Goal: Download file/media

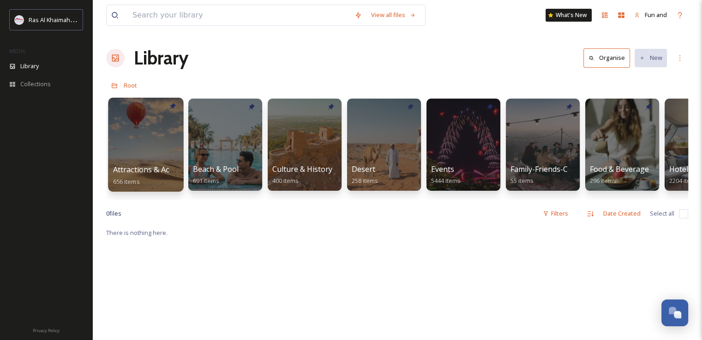
click at [152, 133] on div at bounding box center [145, 145] width 75 height 94
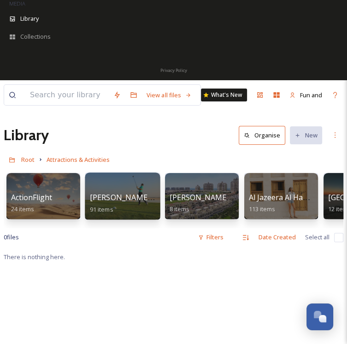
scroll to position [92, 0]
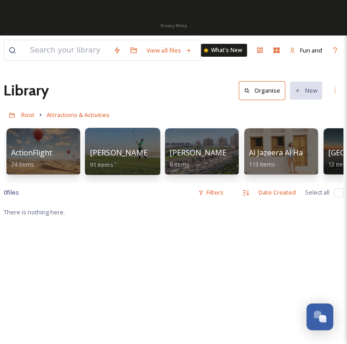
click at [125, 160] on div "[PERSON_NAME] Golf Club 91 items" at bounding box center [123, 158] width 66 height 23
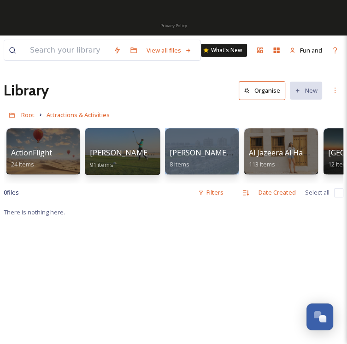
click at [125, 160] on div "[PERSON_NAME] Golf Club 91 items" at bounding box center [123, 158] width 66 height 23
click at [123, 143] on div at bounding box center [122, 151] width 75 height 47
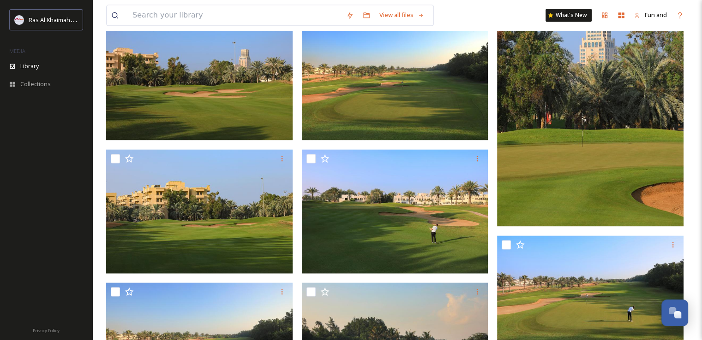
scroll to position [1179, 0]
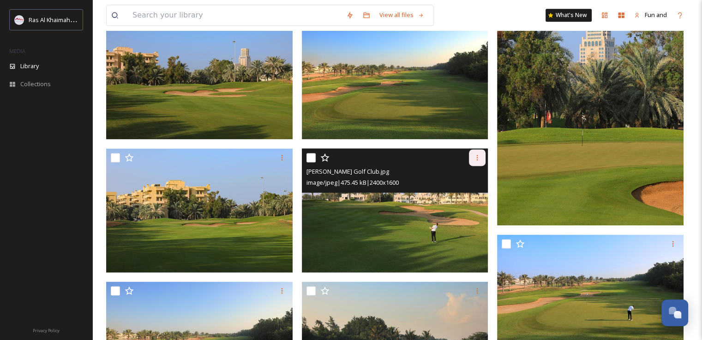
click at [477, 160] on icon at bounding box center [476, 157] width 7 height 7
click at [469, 196] on span "Download" at bounding box center [466, 195] width 28 height 9
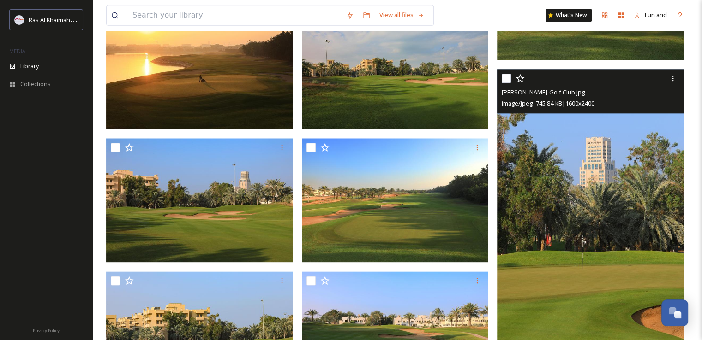
scroll to position [1040, 0]
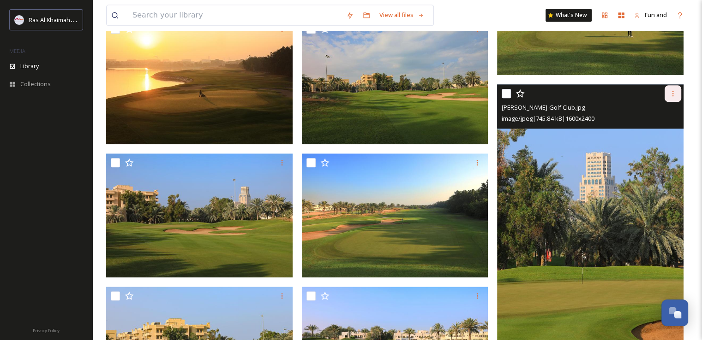
click at [674, 95] on icon at bounding box center [672, 93] width 7 height 7
click at [670, 125] on div "Download" at bounding box center [661, 132] width 37 height 18
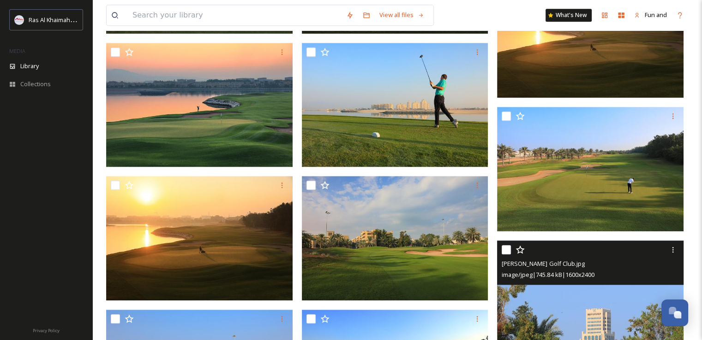
scroll to position [856, 0]
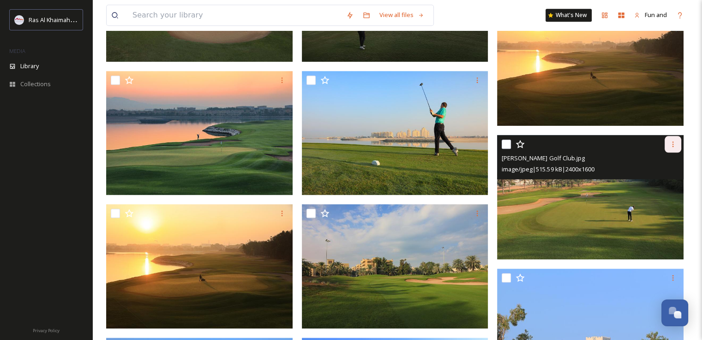
click at [674, 144] on icon at bounding box center [672, 144] width 7 height 7
click at [657, 182] on span "Download" at bounding box center [662, 183] width 28 height 9
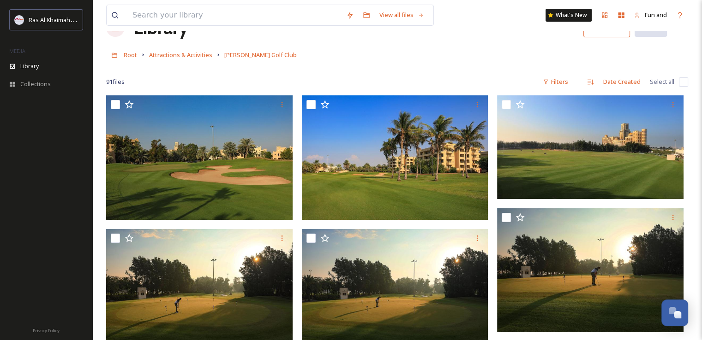
scroll to position [0, 0]
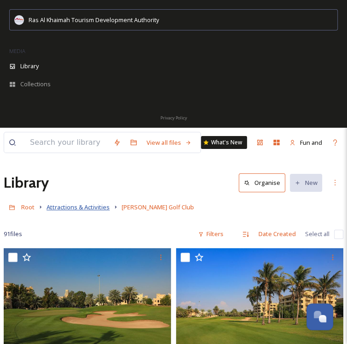
click at [93, 209] on span "Attractions & Activities" at bounding box center [78, 207] width 63 height 8
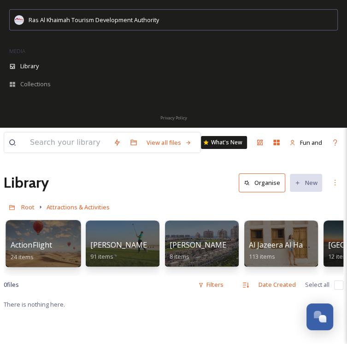
click at [72, 246] on div "ActionFlight 24 items" at bounding box center [44, 250] width 66 height 23
click at [38, 237] on div at bounding box center [43, 243] width 75 height 47
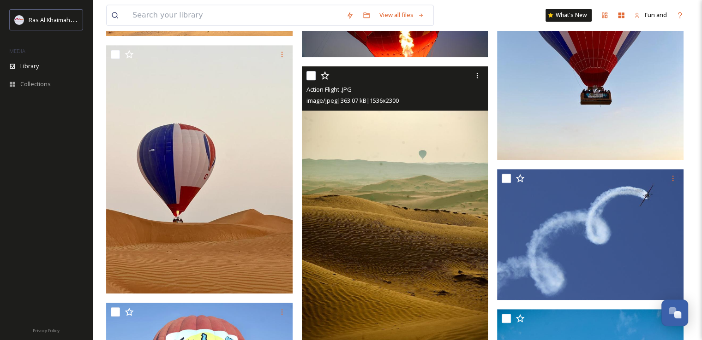
scroll to position [600, 0]
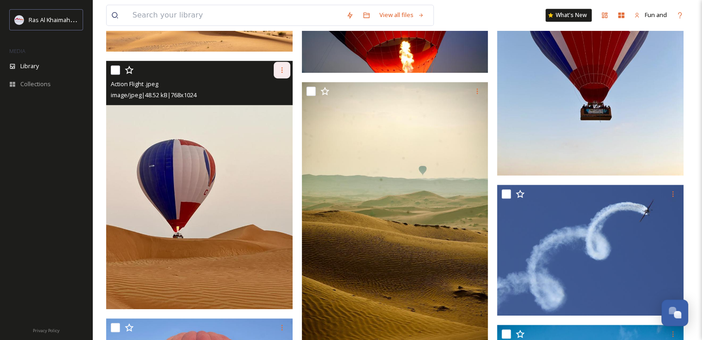
click at [279, 70] on icon at bounding box center [281, 69] width 7 height 7
click at [275, 105] on span "Download" at bounding box center [271, 108] width 28 height 9
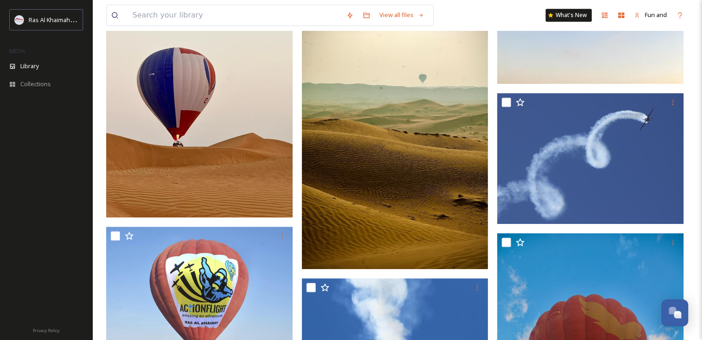
scroll to position [692, 0]
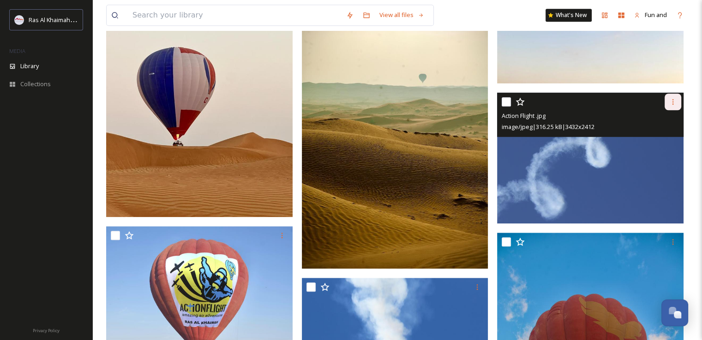
click at [667, 102] on div at bounding box center [672, 102] width 17 height 17
click at [657, 137] on span "Download" at bounding box center [662, 140] width 28 height 9
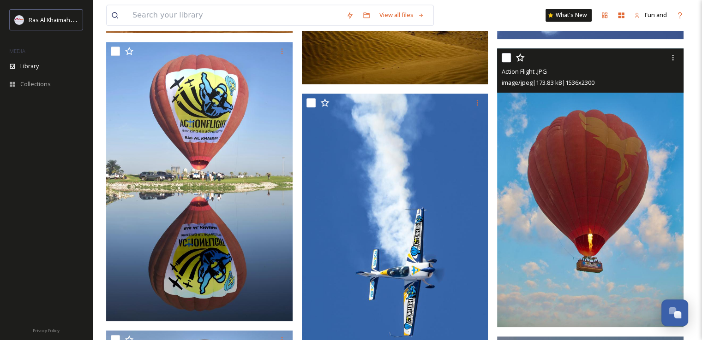
scroll to position [923, 0]
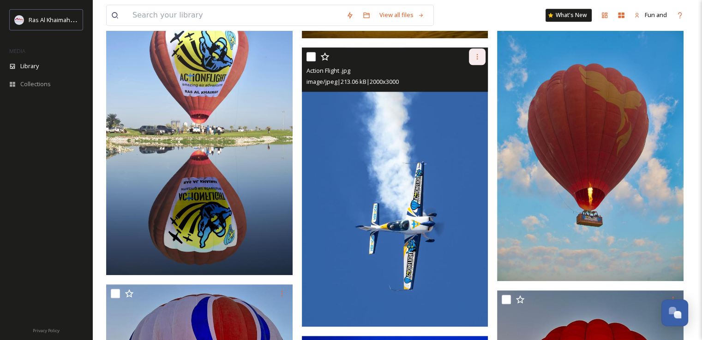
click at [476, 59] on icon at bounding box center [476, 56] width 7 height 7
click at [471, 95] on span "Download" at bounding box center [466, 94] width 28 height 9
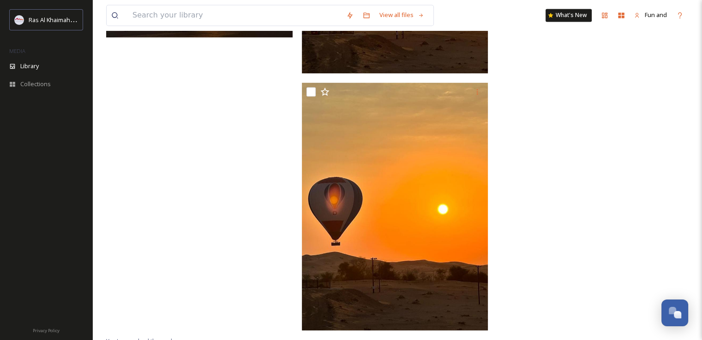
scroll to position [1569, 0]
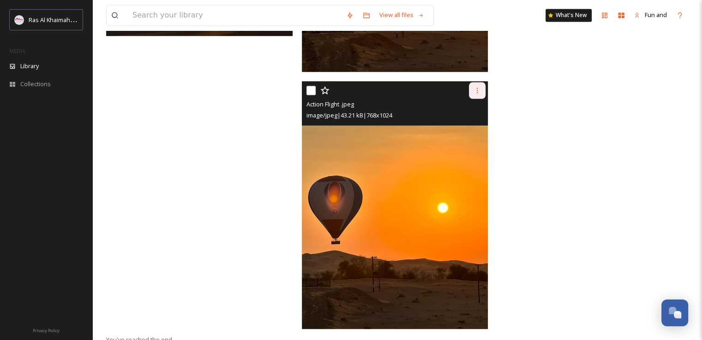
click at [474, 87] on icon at bounding box center [476, 90] width 7 height 7
click at [479, 125] on span "Download" at bounding box center [466, 128] width 28 height 9
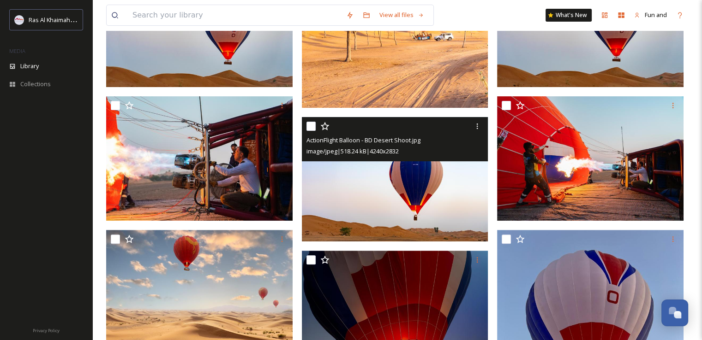
scroll to position [281, 0]
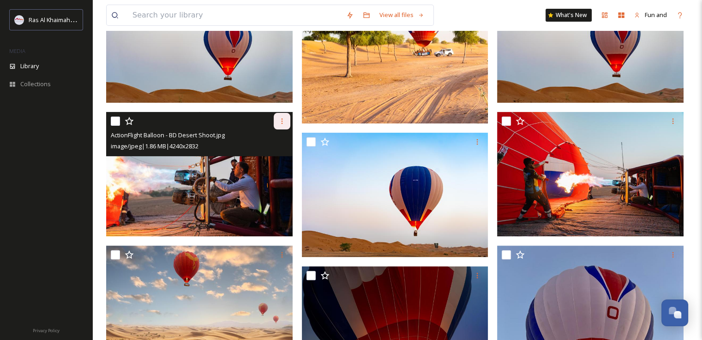
click at [279, 128] on div at bounding box center [282, 121] width 17 height 17
click at [274, 155] on span "Download" at bounding box center [271, 159] width 28 height 9
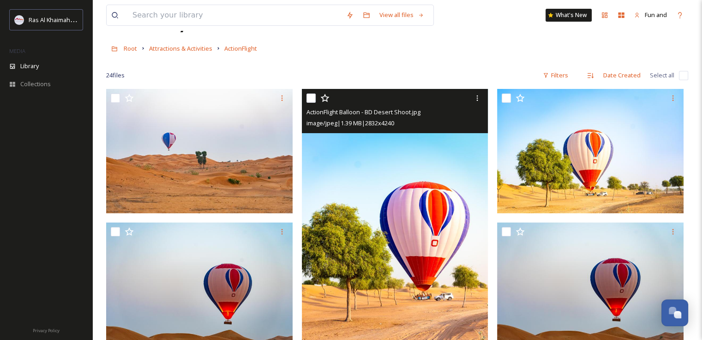
scroll to position [0, 0]
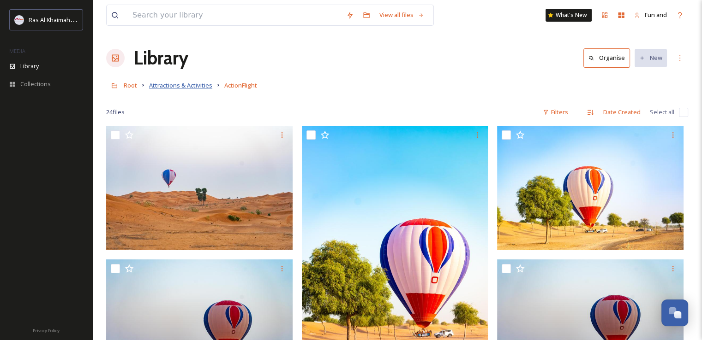
click at [191, 85] on span "Attractions & Activities" at bounding box center [180, 85] width 63 height 8
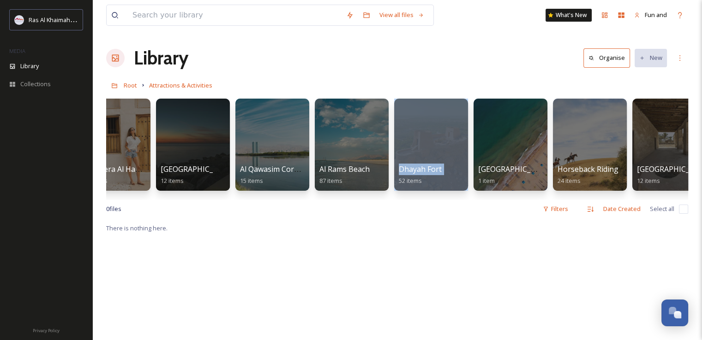
drag, startPoint x: 373, startPoint y: 200, endPoint x: 397, endPoint y: 204, distance: 24.0
click at [397, 200] on div "ActionFlight 24 items [PERSON_NAME] Golf Club 91 items [PERSON_NAME][GEOGRAPHIC…" at bounding box center [397, 147] width 582 height 106
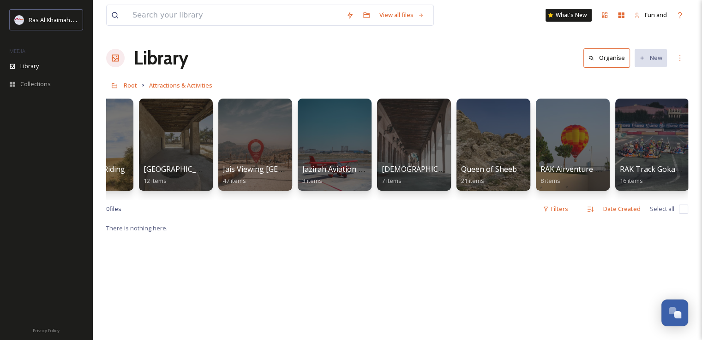
scroll to position [0, 764]
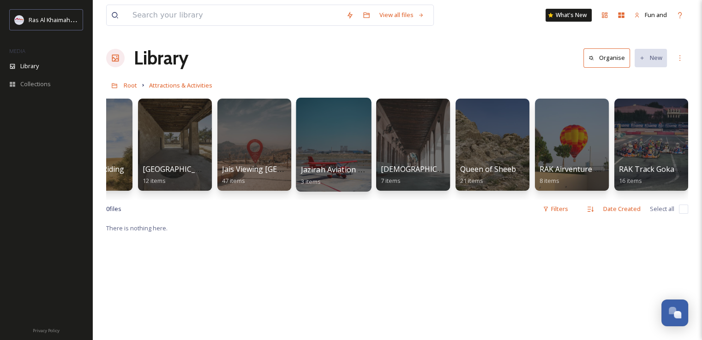
click at [325, 145] on div at bounding box center [333, 145] width 75 height 94
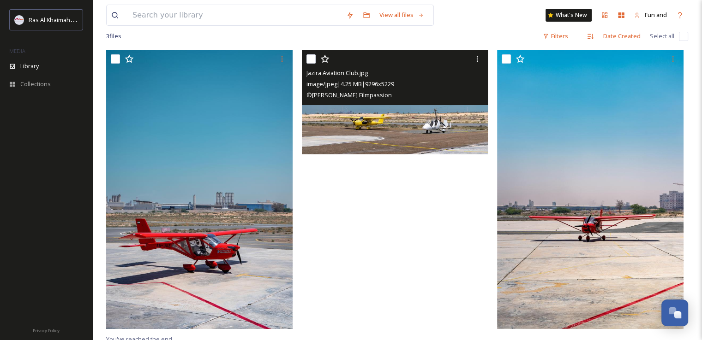
scroll to position [92, 0]
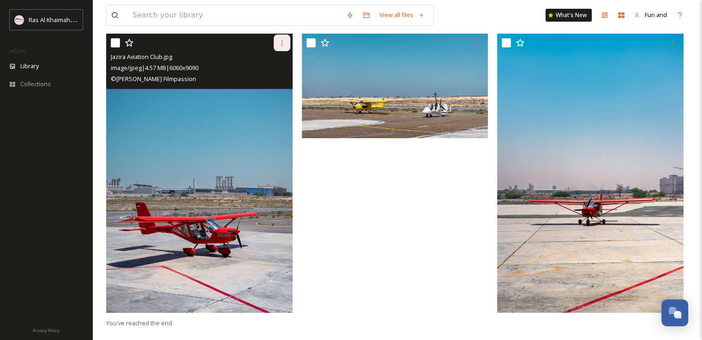
click at [280, 45] on icon at bounding box center [281, 42] width 7 height 7
click at [277, 82] on span "Download" at bounding box center [271, 81] width 28 height 9
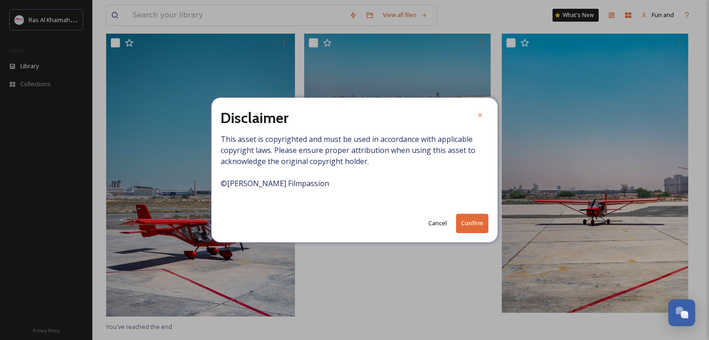
click at [474, 227] on button "Confirm" at bounding box center [472, 223] width 32 height 19
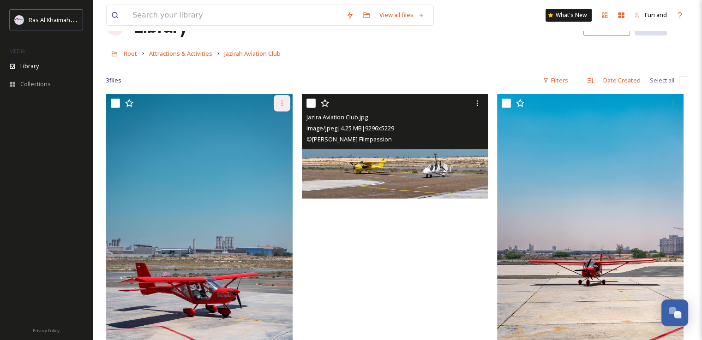
scroll to position [0, 0]
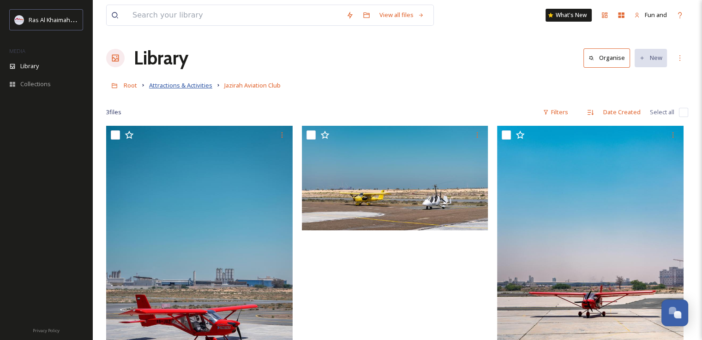
click at [183, 87] on span "Attractions & Activities" at bounding box center [180, 85] width 63 height 8
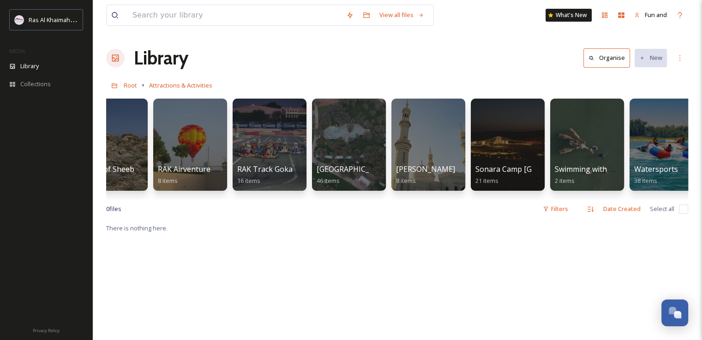
scroll to position [0, 1164]
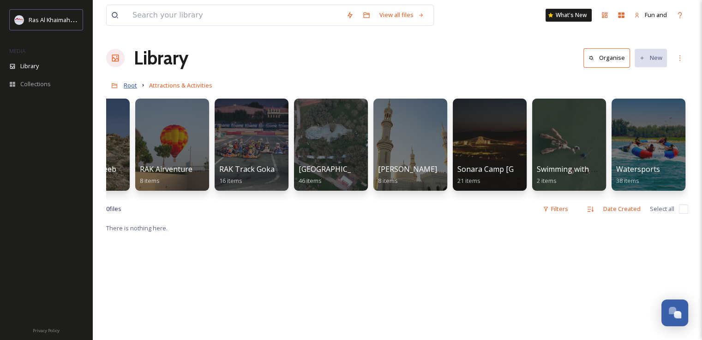
click at [134, 85] on span "Root" at bounding box center [130, 85] width 13 height 8
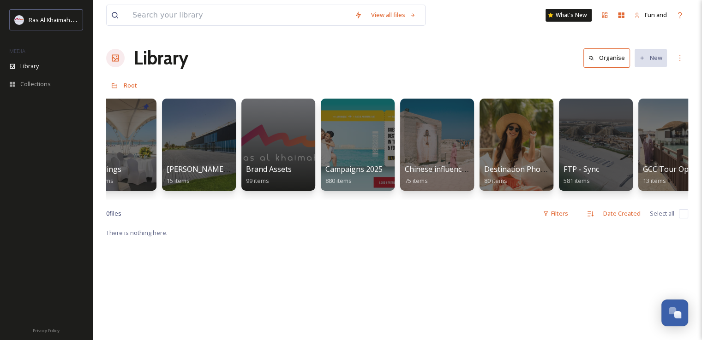
scroll to position [0, 1110]
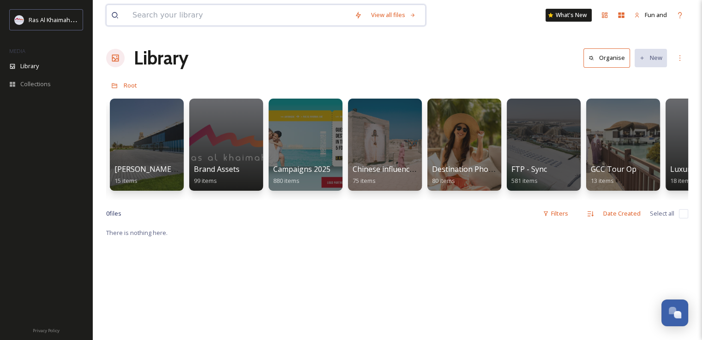
click at [188, 16] on input at bounding box center [239, 15] width 222 height 20
click at [178, 17] on input at bounding box center [239, 15] width 222 height 20
paste input "Suwaidi"
type input "Suwaidi"
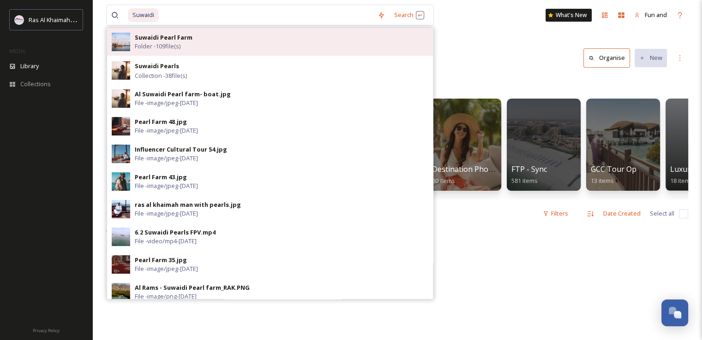
click at [156, 42] on span "Folder - 109 file(s)" at bounding box center [158, 46] width 46 height 9
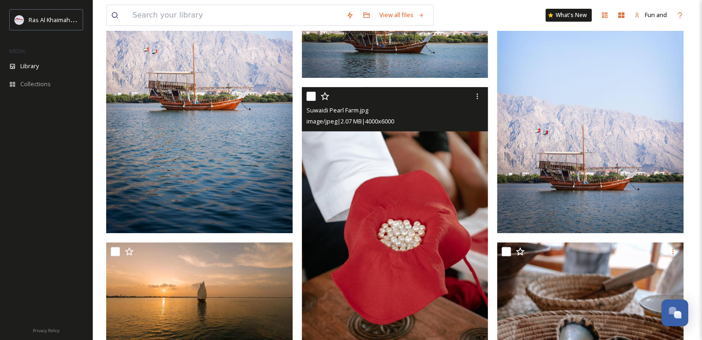
scroll to position [277, 0]
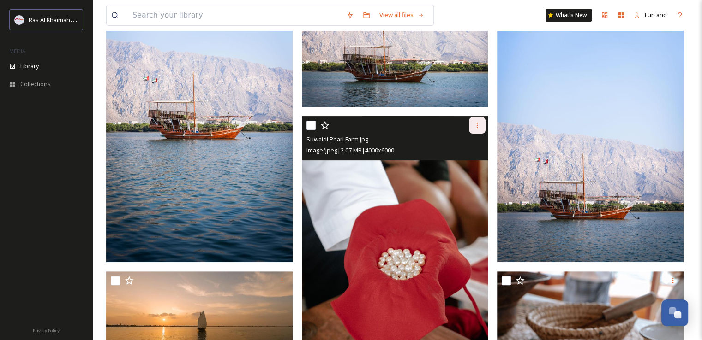
click at [480, 124] on icon at bounding box center [476, 125] width 7 height 7
click at [464, 162] on span "Download" at bounding box center [466, 163] width 28 height 9
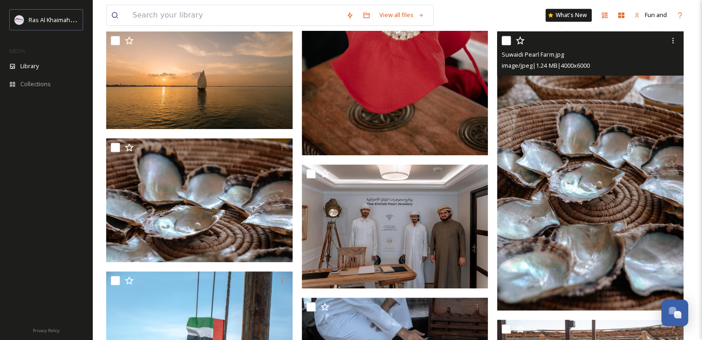
scroll to position [507, 0]
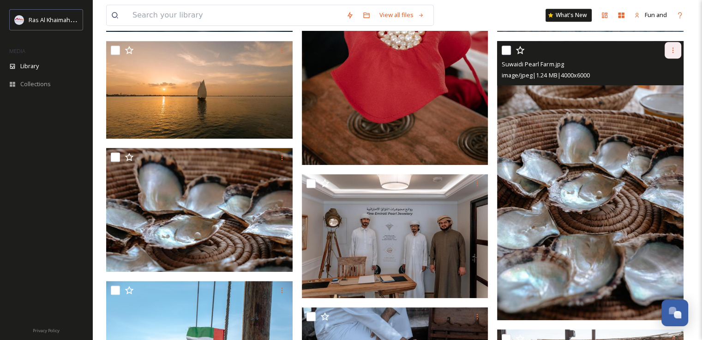
click at [672, 48] on icon at bounding box center [672, 51] width 1 height 6
click at [659, 80] on div "Download" at bounding box center [661, 88] width 37 height 18
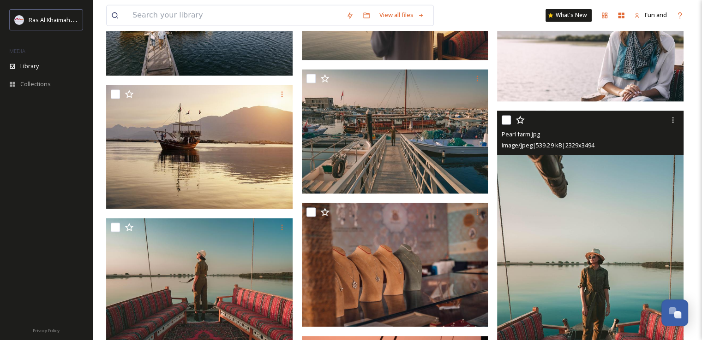
scroll to position [1753, 0]
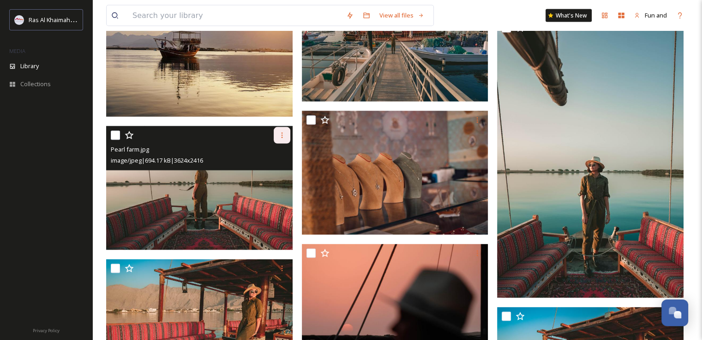
click at [288, 137] on div at bounding box center [282, 135] width 17 height 17
click at [280, 174] on span "Download" at bounding box center [271, 173] width 28 height 9
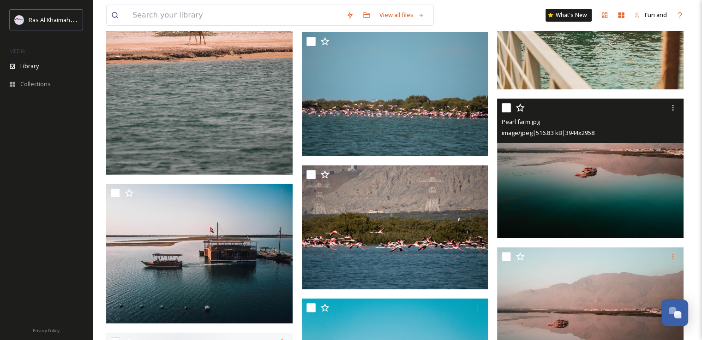
scroll to position [3137, 0]
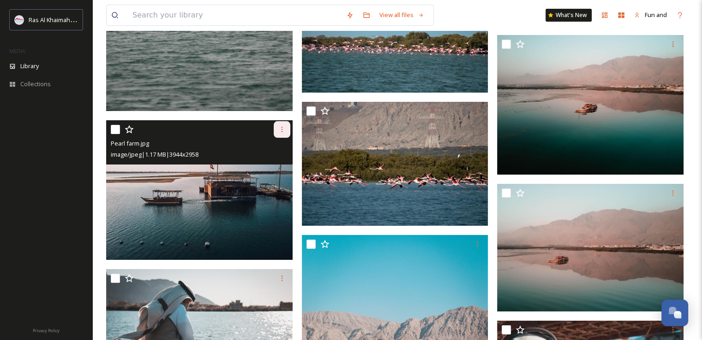
click at [283, 130] on icon at bounding box center [281, 129] width 7 height 7
click at [266, 163] on span "Download" at bounding box center [271, 167] width 28 height 9
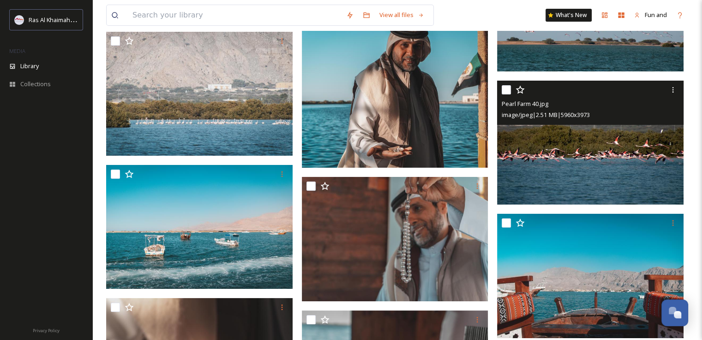
scroll to position [3829, 0]
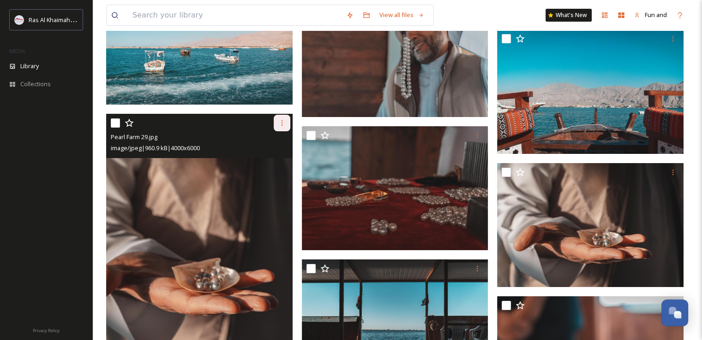
click at [281, 121] on icon at bounding box center [281, 122] width 7 height 7
click at [273, 163] on span "Download" at bounding box center [271, 161] width 28 height 9
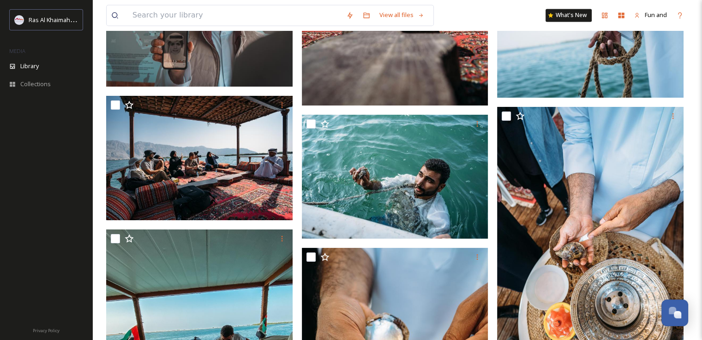
scroll to position [5029, 0]
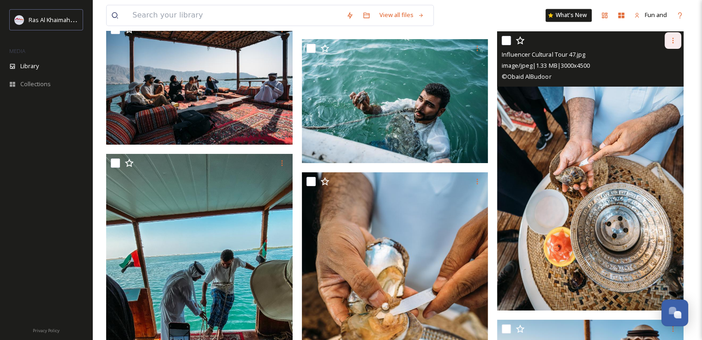
click at [669, 37] on icon at bounding box center [672, 40] width 7 height 7
click at [655, 80] on span "Download" at bounding box center [662, 79] width 28 height 9
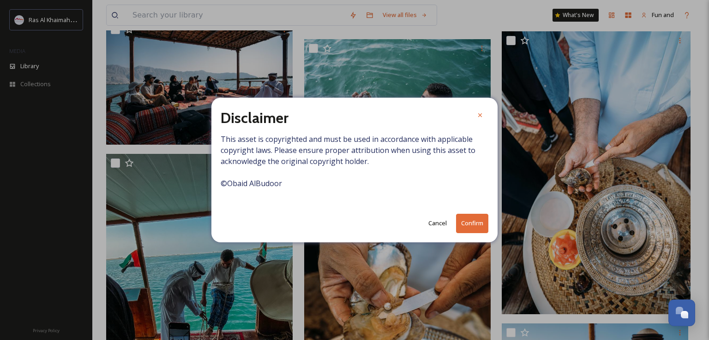
click at [466, 226] on button "Confirm" at bounding box center [472, 223] width 32 height 19
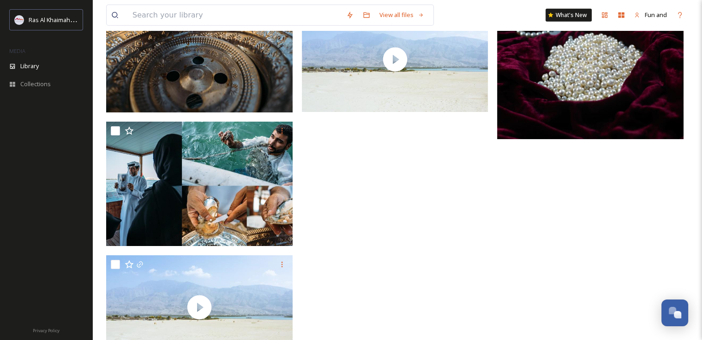
scroll to position [6090, 0]
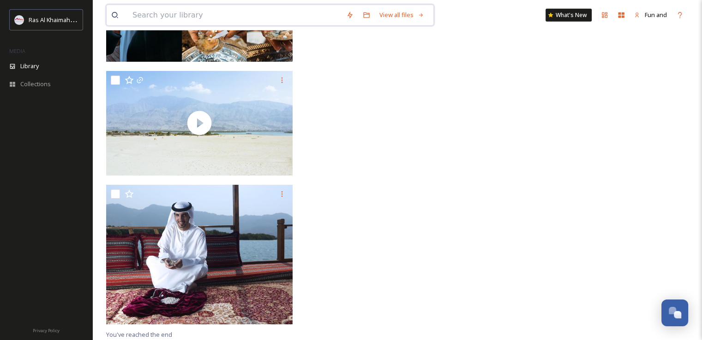
click at [199, 19] on input at bounding box center [235, 15] width 214 height 20
paste input "Al Jazira Aviation Club"
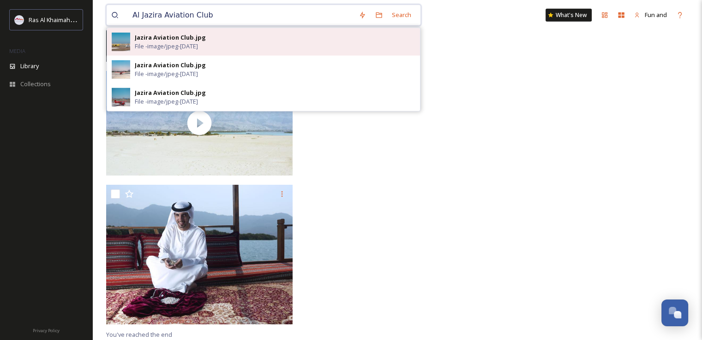
type input "Al Jazira Aviation Club"
click at [197, 44] on span "File - image/jpeg - [DATE]" at bounding box center [166, 46] width 63 height 9
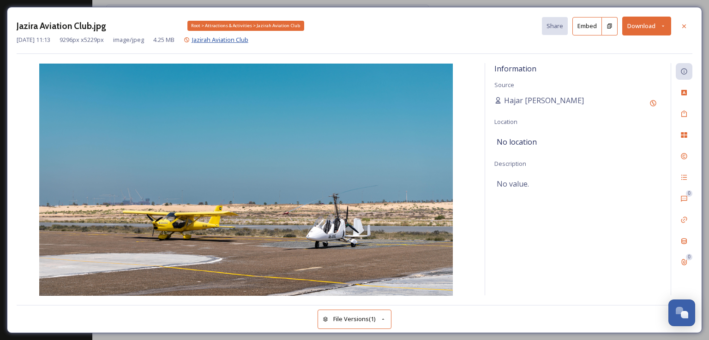
click at [242, 38] on span "Jazirah Aviation Club" at bounding box center [220, 40] width 56 height 8
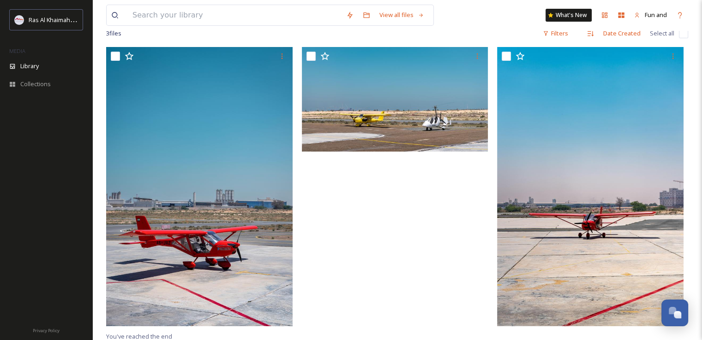
scroll to position [125, 0]
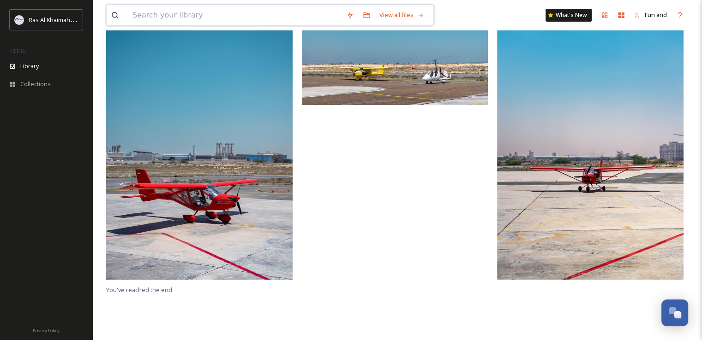
click at [231, 19] on input at bounding box center [235, 15] width 214 height 20
paste input "Jais Flight"
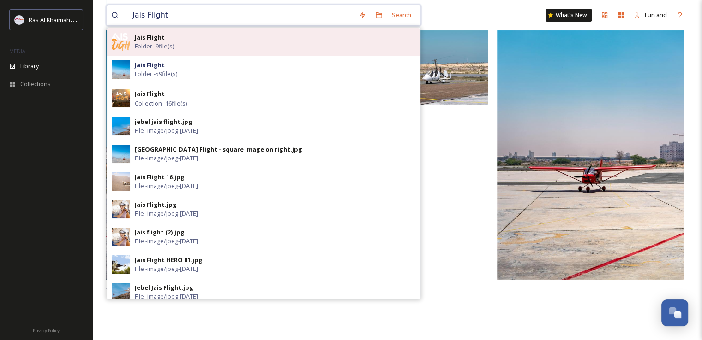
type input "Jais Flight"
click at [170, 42] on span "Folder - 9 file(s)" at bounding box center [154, 46] width 39 height 9
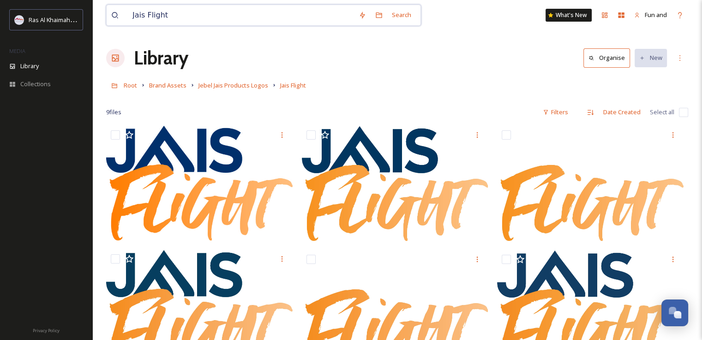
click at [184, 16] on input "Jais Flight" at bounding box center [241, 15] width 226 height 20
drag, startPoint x: 184, startPoint y: 16, endPoint x: 110, endPoint y: 12, distance: 73.9
click at [110, 13] on div "Jais Flight Search" at bounding box center [263, 15] width 315 height 21
click at [406, 12] on div "Search" at bounding box center [401, 15] width 29 height 18
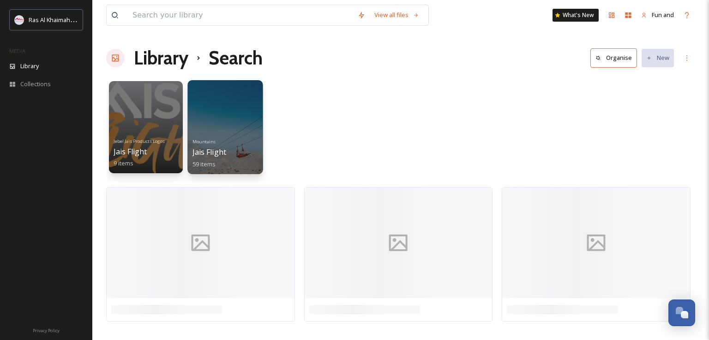
click at [241, 117] on div at bounding box center [224, 127] width 75 height 94
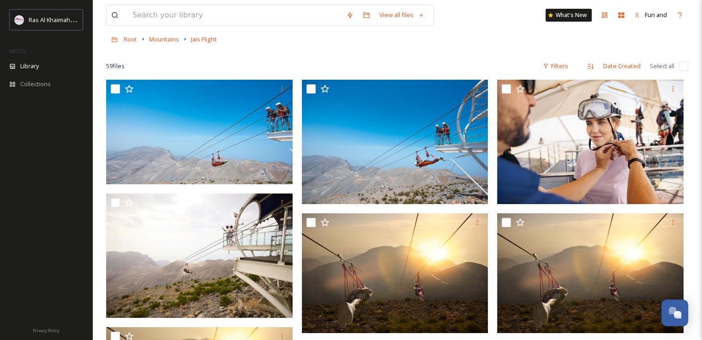
scroll to position [92, 0]
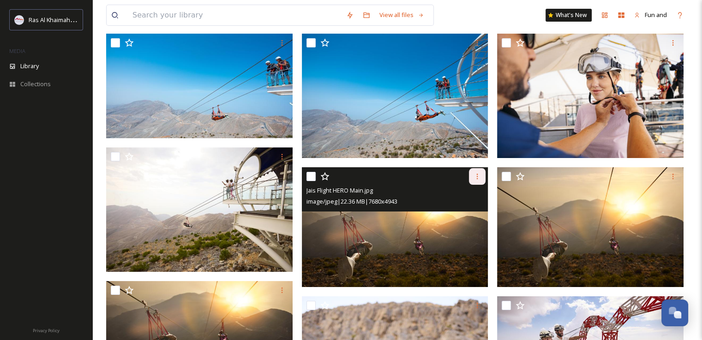
click at [472, 178] on div at bounding box center [477, 176] width 17 height 17
click at [469, 214] on span "Download" at bounding box center [466, 214] width 28 height 9
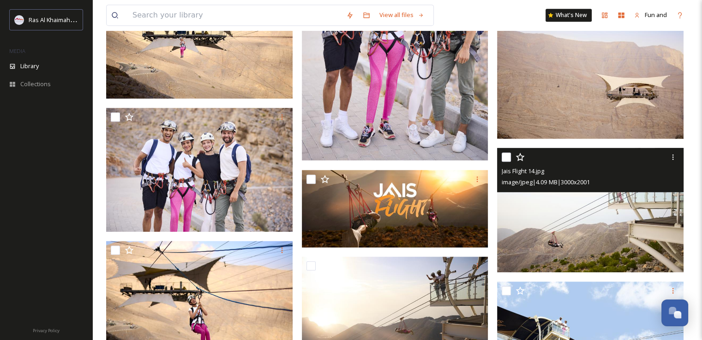
scroll to position [554, 0]
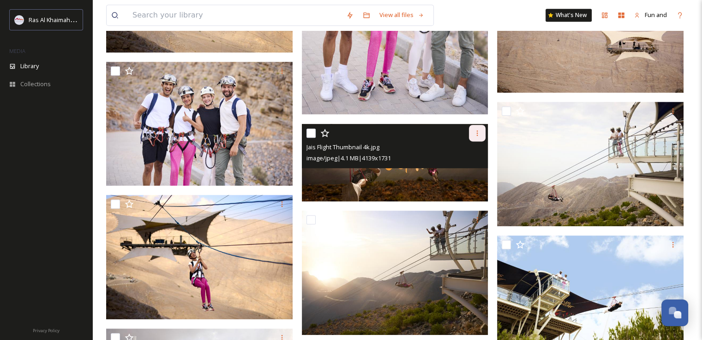
click at [482, 133] on div at bounding box center [477, 133] width 17 height 17
click at [472, 168] on span "Download" at bounding box center [466, 171] width 28 height 9
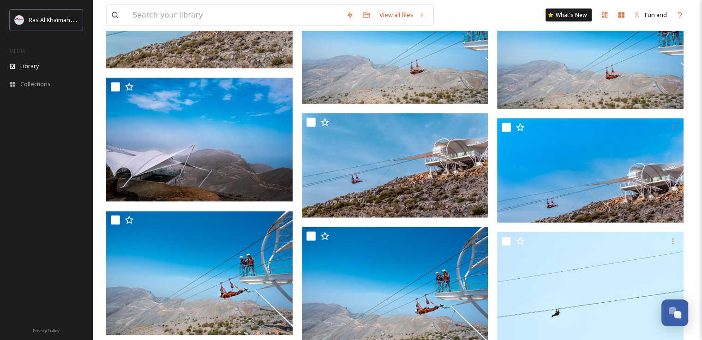
scroll to position [1845, 0]
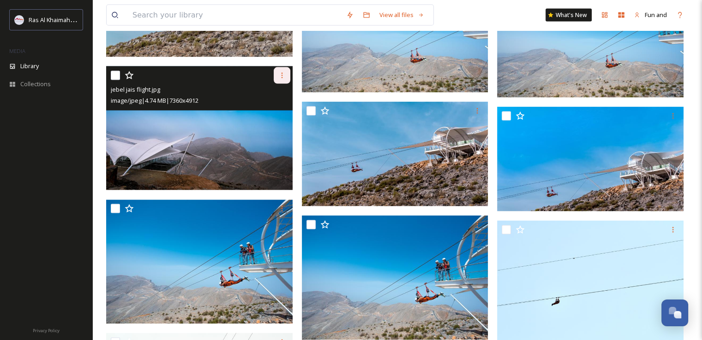
click at [279, 75] on icon at bounding box center [281, 75] width 7 height 7
click at [272, 114] on span "Download" at bounding box center [271, 113] width 28 height 9
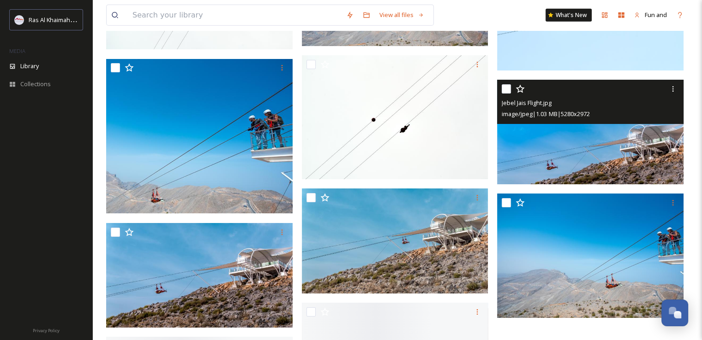
scroll to position [2261, 0]
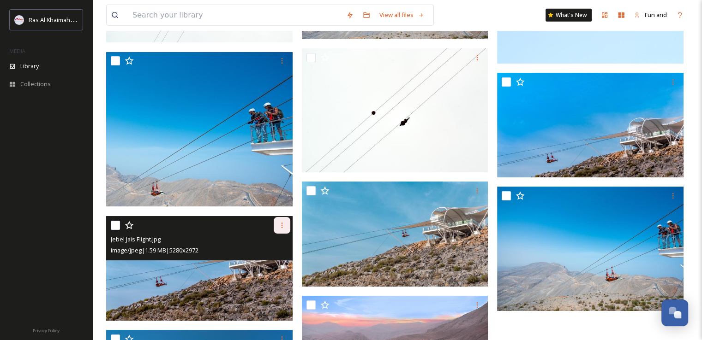
click at [280, 226] on icon at bounding box center [281, 225] width 7 height 7
click at [277, 263] on span "Download" at bounding box center [271, 263] width 28 height 9
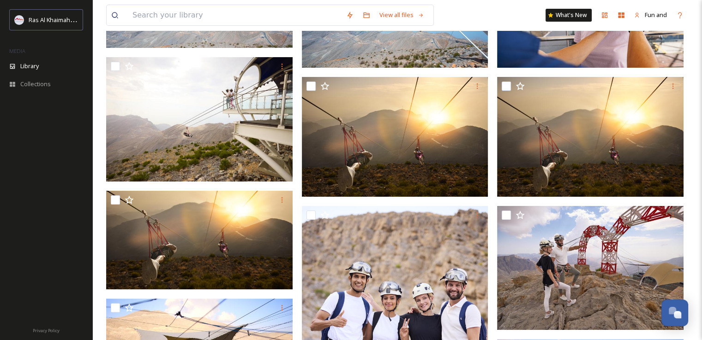
scroll to position [44, 0]
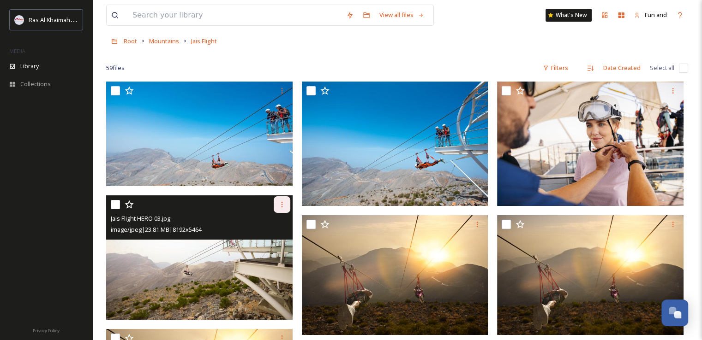
click at [284, 203] on icon at bounding box center [281, 204] width 7 height 7
click at [275, 242] on span "Download" at bounding box center [271, 243] width 28 height 9
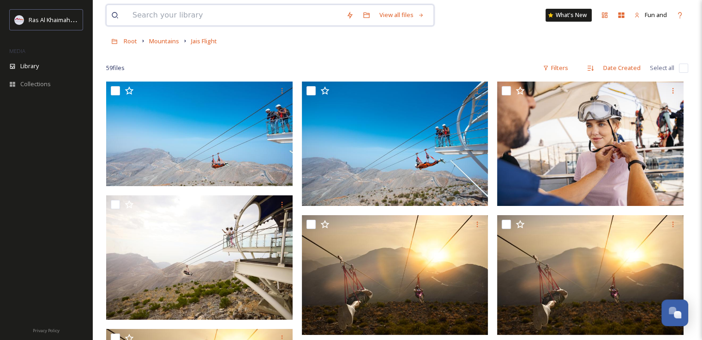
click at [209, 12] on input at bounding box center [235, 15] width 214 height 20
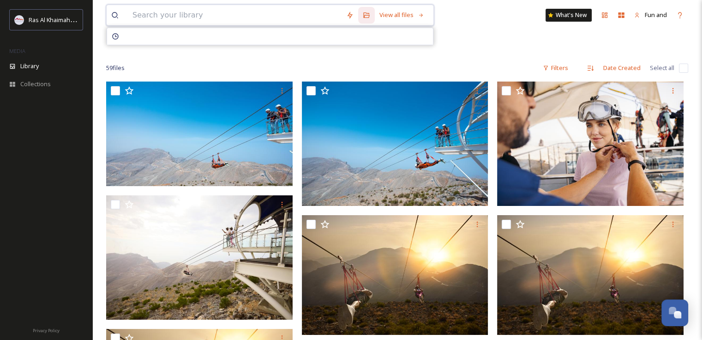
paste input "Jais Sky Tour"
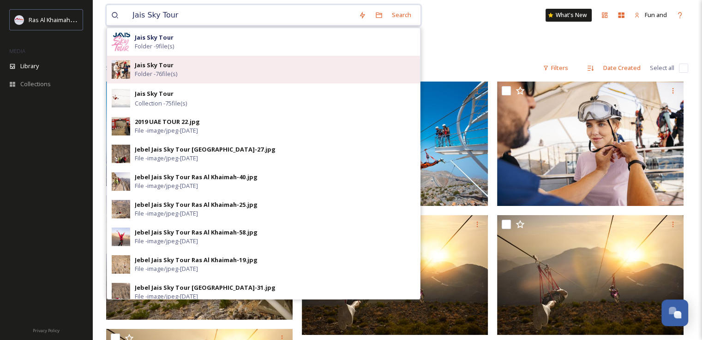
type input "Jais Sky Tour"
click at [157, 70] on span "Folder - 76 file(s)" at bounding box center [156, 74] width 42 height 9
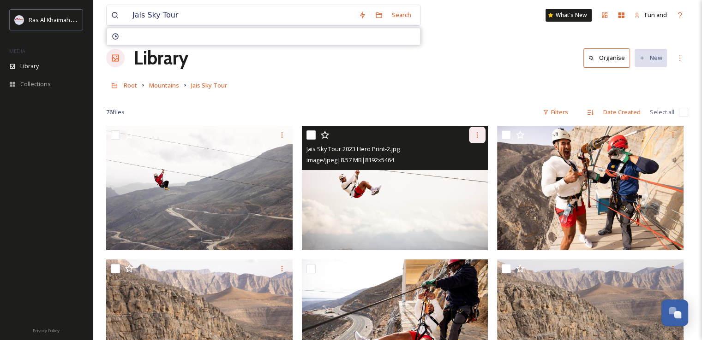
click at [474, 140] on div at bounding box center [477, 135] width 17 height 17
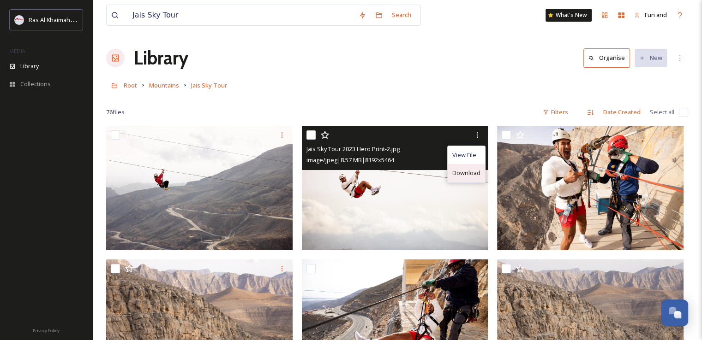
click at [465, 170] on span "Download" at bounding box center [466, 173] width 28 height 9
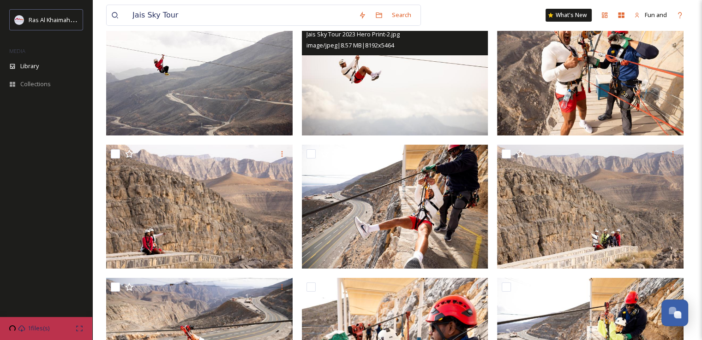
scroll to position [185, 0]
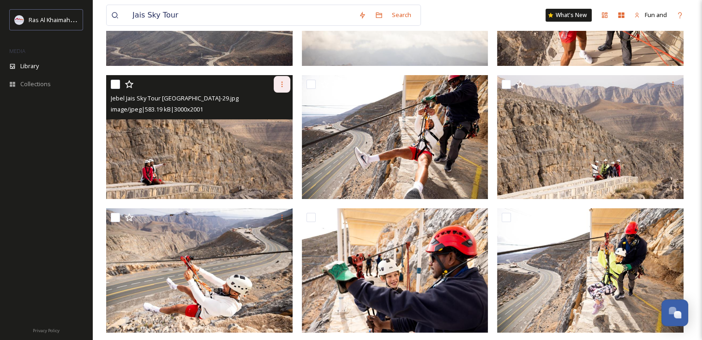
click at [281, 85] on icon at bounding box center [281, 84] width 7 height 7
click at [273, 120] on span "Download" at bounding box center [271, 122] width 28 height 9
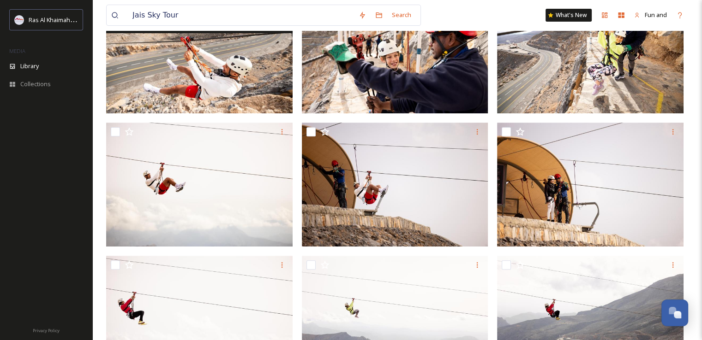
scroll to position [415, 0]
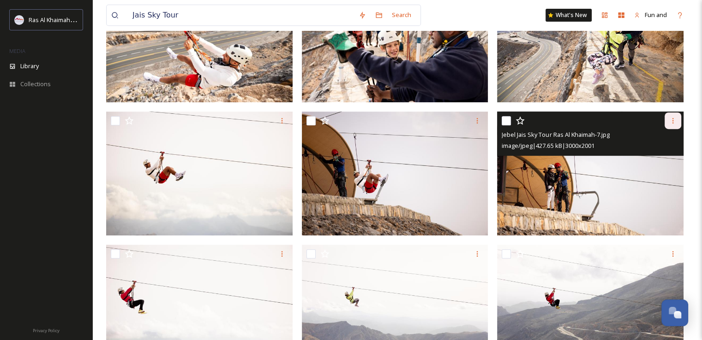
click at [677, 122] on div at bounding box center [672, 121] width 17 height 17
click at [657, 160] on span "Download" at bounding box center [662, 159] width 28 height 9
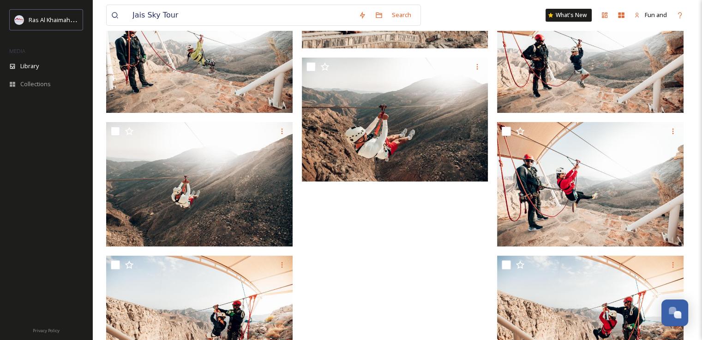
scroll to position [3691, 0]
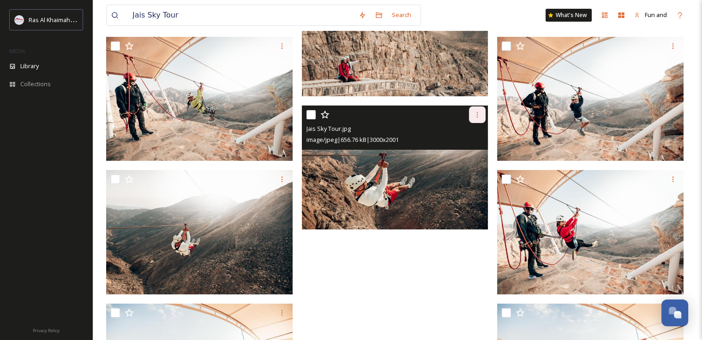
click at [478, 113] on icon at bounding box center [476, 114] width 7 height 7
click at [474, 151] on span "Download" at bounding box center [466, 153] width 28 height 9
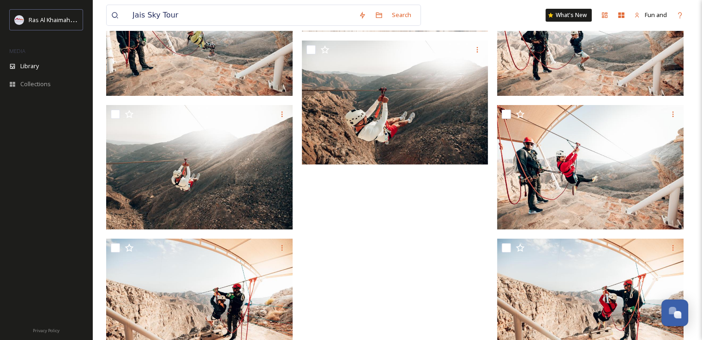
scroll to position [3968, 0]
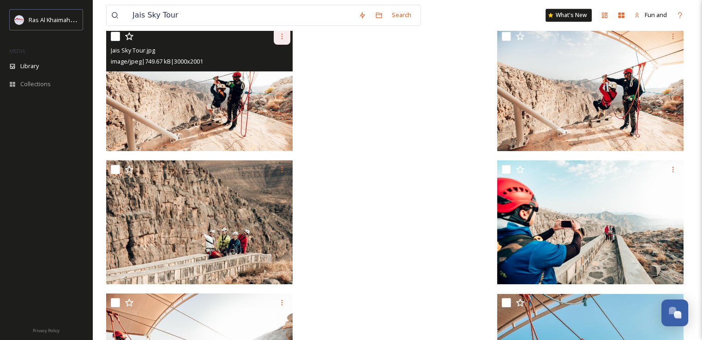
click at [282, 36] on icon at bounding box center [281, 36] width 7 height 7
click at [279, 74] on span "Download" at bounding box center [271, 74] width 28 height 9
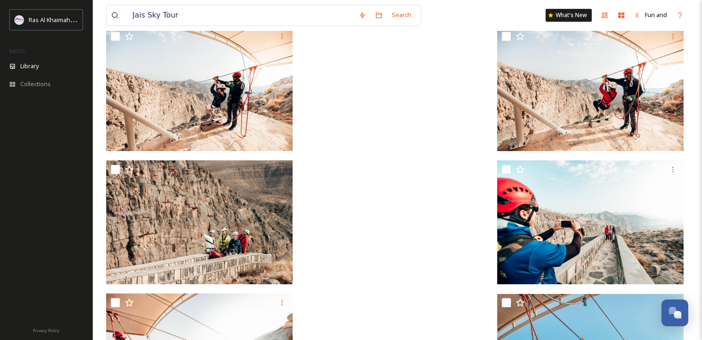
scroll to position [4185, 0]
